Goal: Obtain resource: Download file/media

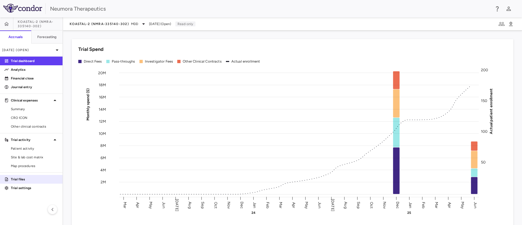
click at [21, 179] on p "Trial files" at bounding box center [34, 179] width 47 height 5
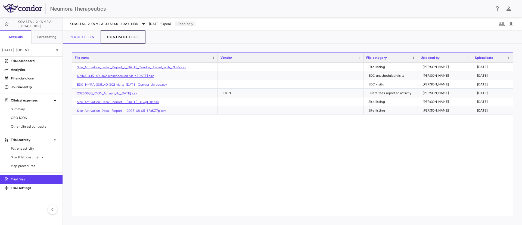
click at [123, 33] on button "Contract Files" at bounding box center [123, 36] width 45 height 13
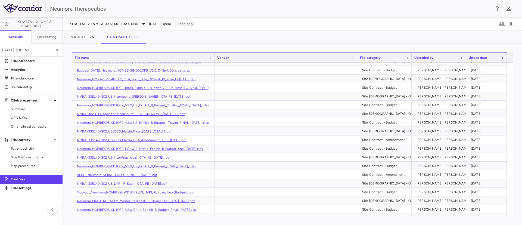
click at [135, 58] on div "File name" at bounding box center [141, 57] width 132 height 7
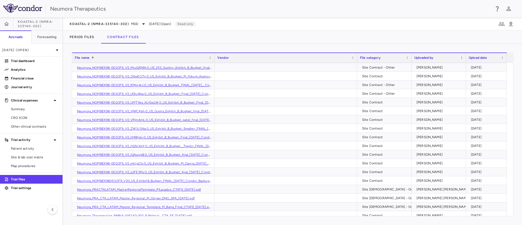
click at [191, 34] on div "Period Files Contract Files" at bounding box center [292, 36] width 459 height 13
click at [182, 39] on div "Period Files Contract Files" at bounding box center [292, 36] width 459 height 13
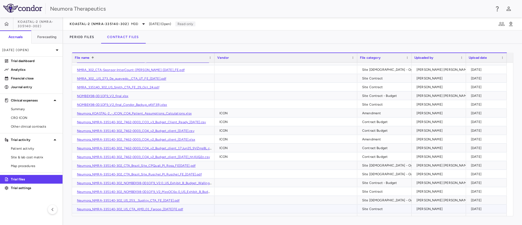
scroll to position [734, 0]
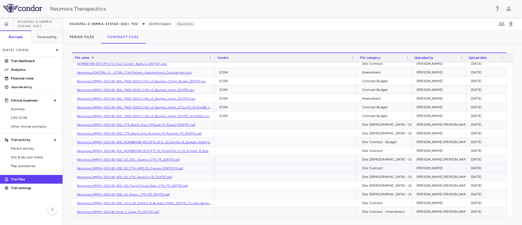
click at [162, 169] on link "Neumora_NMRA-335140-302_US_CTA_AMD_01_Farooq_[DATE]FE.pdf" at bounding box center [130, 168] width 106 height 4
click at [110, 23] on span "KOASTAL-2 (NMRA-335140-302)" at bounding box center [99, 24] width 59 height 4
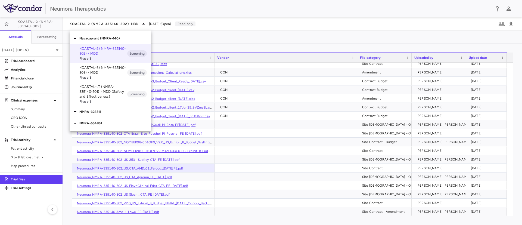
click at [99, 73] on p "KOASTAL-3 (NMRA-335140-303) • MDD" at bounding box center [103, 70] width 48 height 10
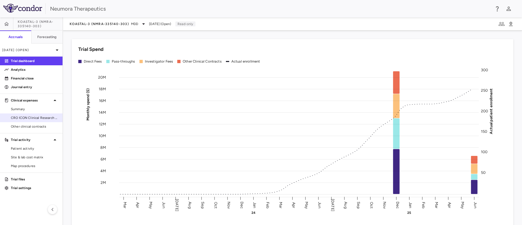
click at [35, 114] on link "CRO ICON Clinical Research Limited" at bounding box center [31, 118] width 63 height 8
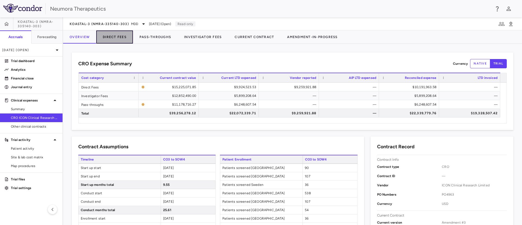
drag, startPoint x: 118, startPoint y: 36, endPoint x: 116, endPoint y: 41, distance: 5.2
click at [117, 36] on button "Direct Fees" at bounding box center [114, 36] width 37 height 13
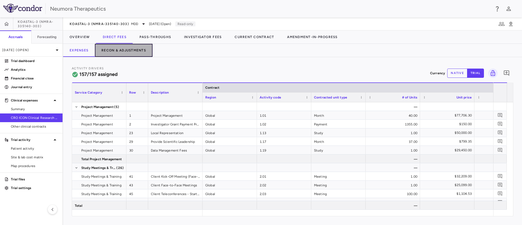
click at [115, 49] on button "Recon & Adjustments" at bounding box center [124, 50] width 58 height 13
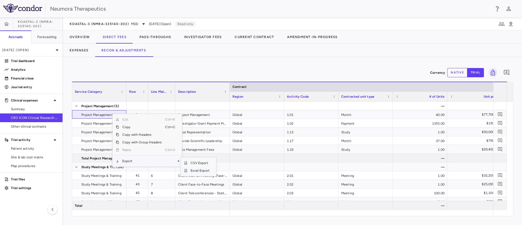
click at [197, 169] on span "Excel Export" at bounding box center [200, 171] width 26 height 8
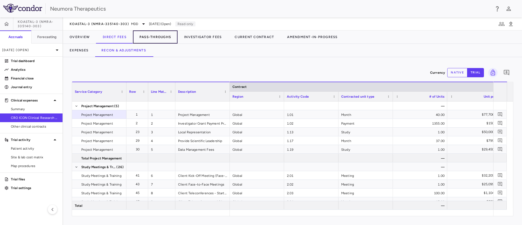
click at [148, 37] on button "Pass-Throughs" at bounding box center [155, 36] width 45 height 13
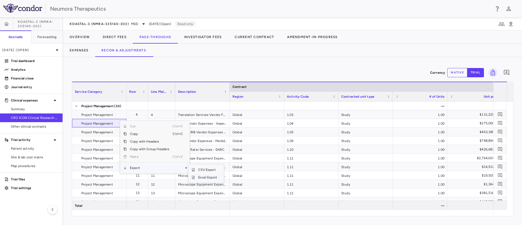
click at [204, 176] on span "Excel Export" at bounding box center [208, 177] width 26 height 8
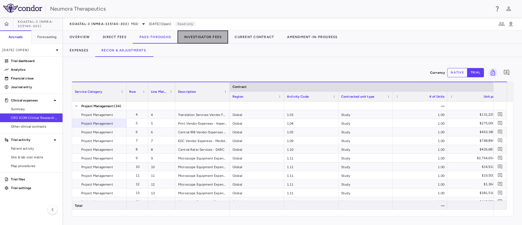
click at [213, 38] on button "Investigator Fees" at bounding box center [203, 36] width 51 height 13
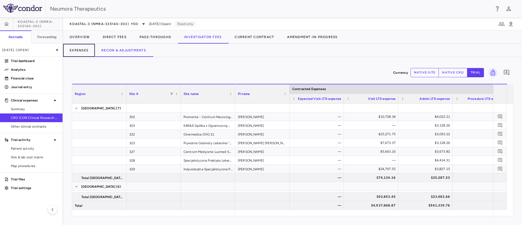
drag, startPoint x: 80, startPoint y: 52, endPoint x: 89, endPoint y: 63, distance: 14.1
click at [80, 51] on button "Expenses" at bounding box center [79, 50] width 32 height 13
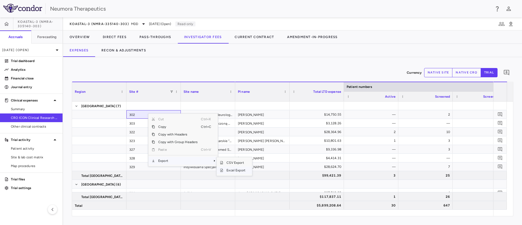
click at [238, 171] on span "Excel Export" at bounding box center [236, 170] width 26 height 8
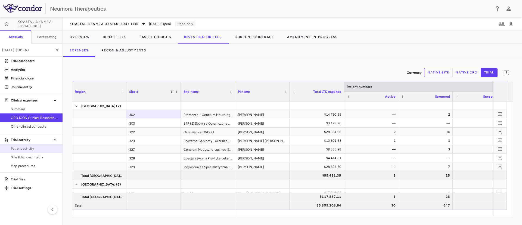
click at [23, 147] on span "Patient activity" at bounding box center [34, 148] width 47 height 5
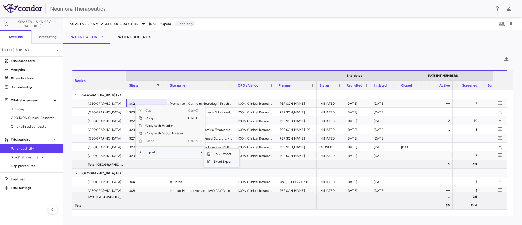
click at [226, 163] on span "Excel Export" at bounding box center [223, 162] width 26 height 8
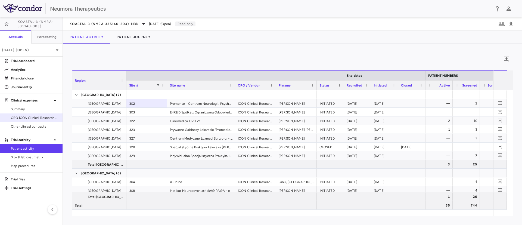
click at [26, 119] on span "CRO ICON Clinical Research Limited" at bounding box center [34, 117] width 47 height 5
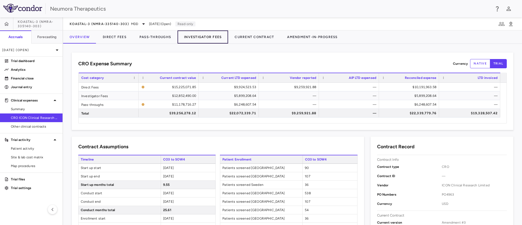
drag, startPoint x: 208, startPoint y: 36, endPoint x: 205, endPoint y: 41, distance: 6.1
click at [208, 36] on button "Investigator Fees" at bounding box center [203, 36] width 51 height 13
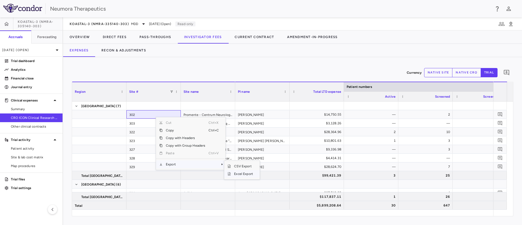
click at [251, 172] on span "Excel Export" at bounding box center [244, 174] width 26 height 8
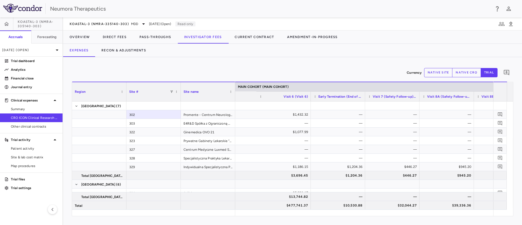
scroll to position [0, 1129]
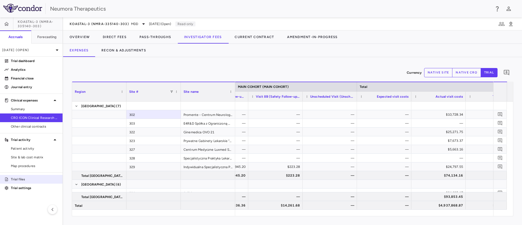
click at [19, 179] on p "Trial files" at bounding box center [34, 179] width 47 height 5
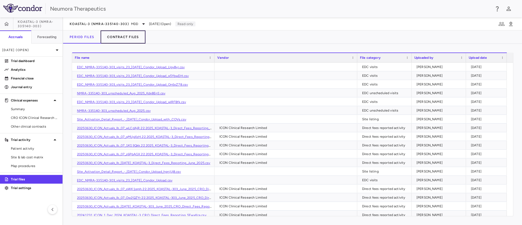
click at [111, 37] on button "Contract Files" at bounding box center [123, 36] width 45 height 13
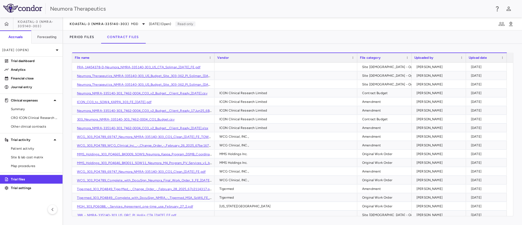
click at [116, 58] on div "File name" at bounding box center [141, 57] width 132 height 7
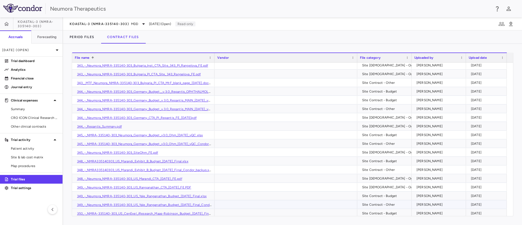
scroll to position [1917, 0]
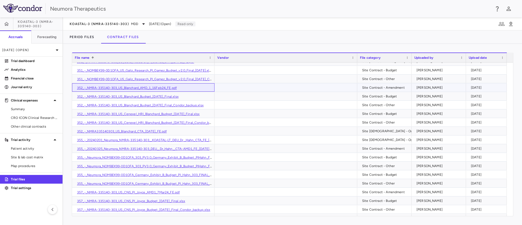
click at [137, 86] on link "352_-_NMRA-335140-303_US_Blanchard_AMD_1_16Feb24_FE.pdf" at bounding box center [127, 88] width 100 height 4
